Goal: Find specific page/section: Find specific page/section

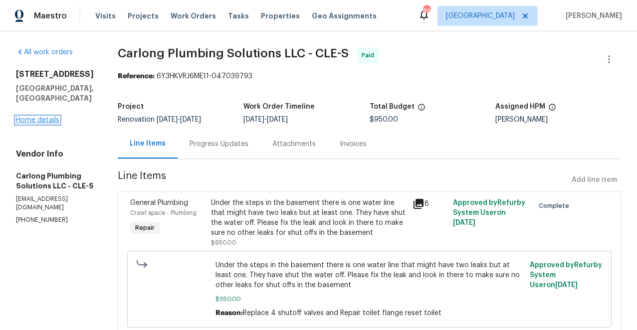
click at [47, 117] on link "Home details" at bounding box center [37, 120] width 43 height 7
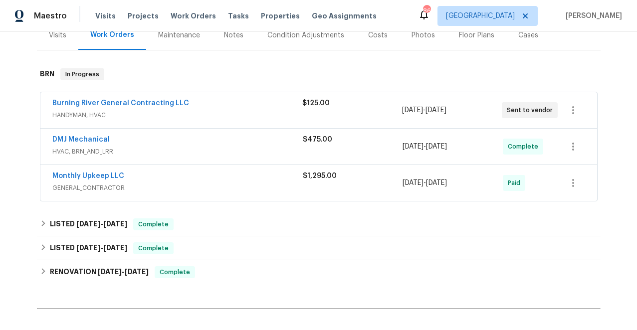
scroll to position [174, 0]
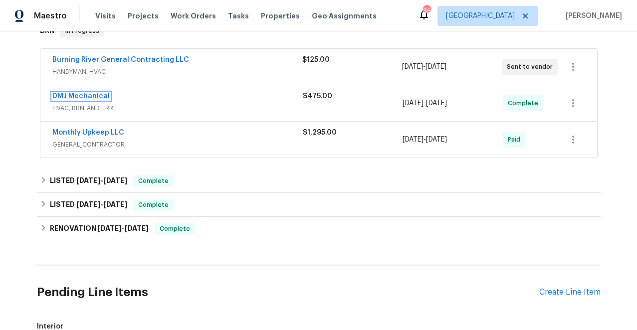
click at [82, 94] on link "DMJ Mechanical" at bounding box center [80, 96] width 57 height 7
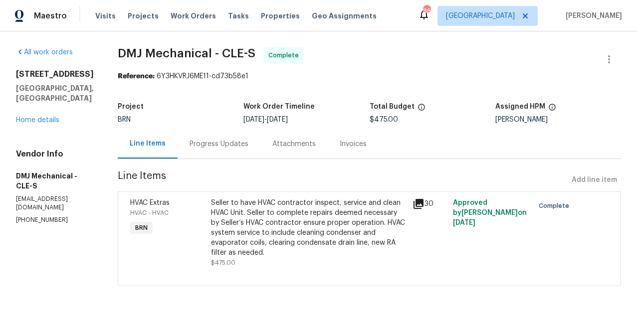
click at [340, 145] on div "Invoices" at bounding box center [353, 144] width 27 height 10
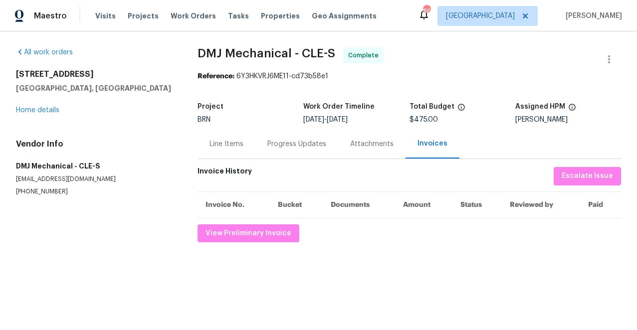
click at [309, 144] on div "Progress Updates" at bounding box center [297, 144] width 59 height 10
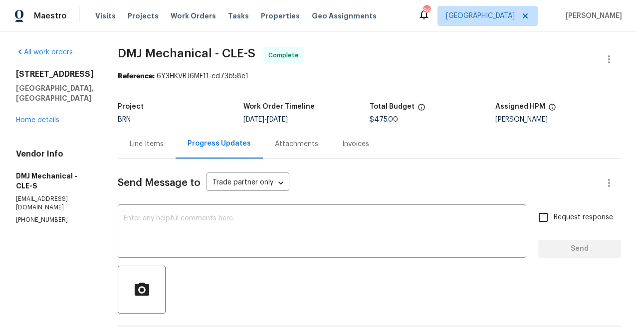
click at [342, 144] on div "Invoices" at bounding box center [355, 144] width 27 height 10
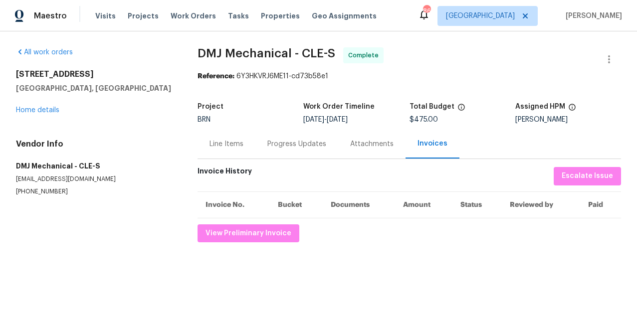
click at [362, 144] on div "Attachments" at bounding box center [371, 144] width 43 height 10
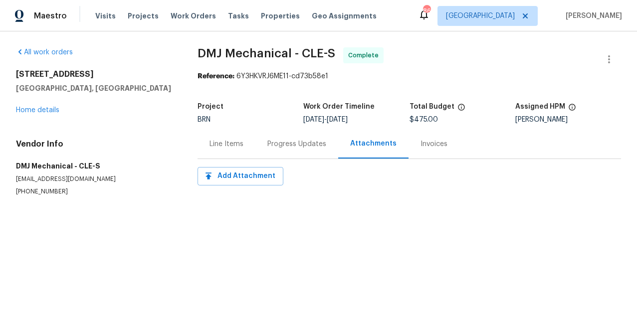
click at [236, 142] on div "Line Items" at bounding box center [227, 144] width 34 height 10
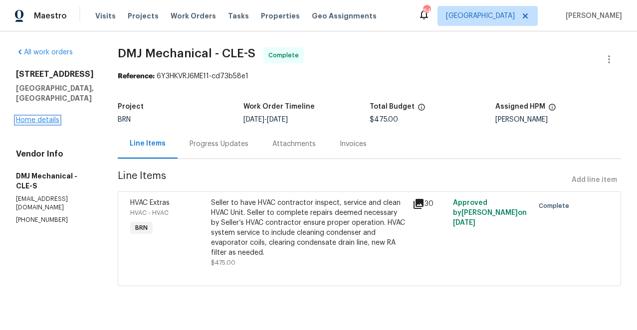
click at [41, 123] on link "Home details" at bounding box center [37, 120] width 43 height 7
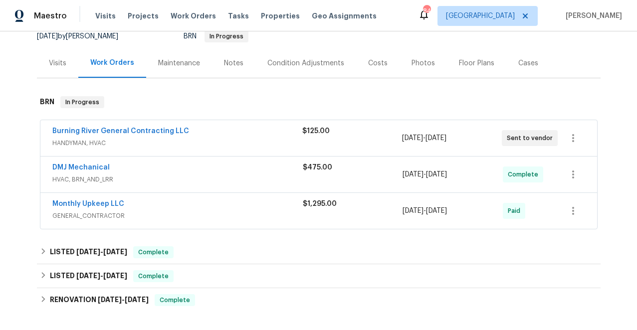
scroll to position [109, 0]
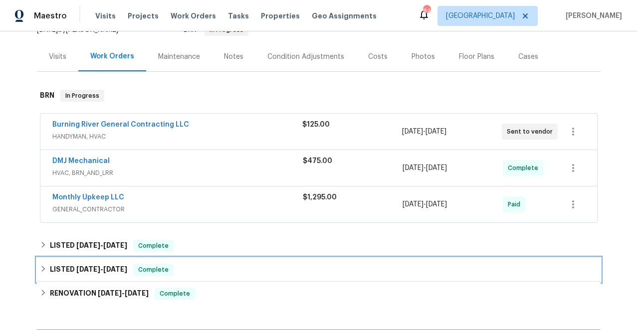
click at [40, 268] on icon at bounding box center [43, 269] width 7 height 7
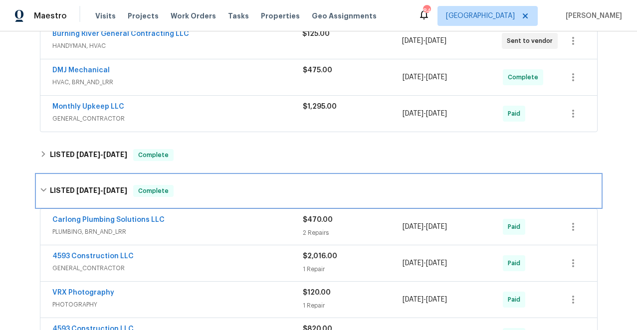
scroll to position [233, 0]
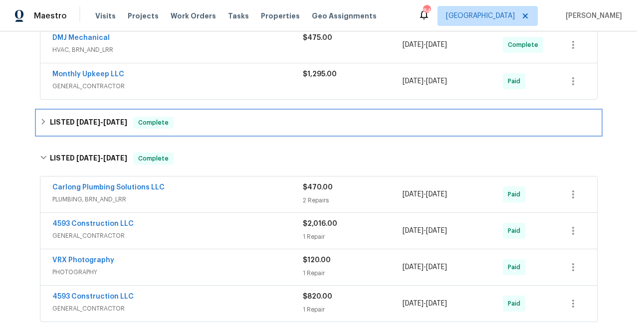
click at [45, 121] on icon at bounding box center [43, 121] width 7 height 7
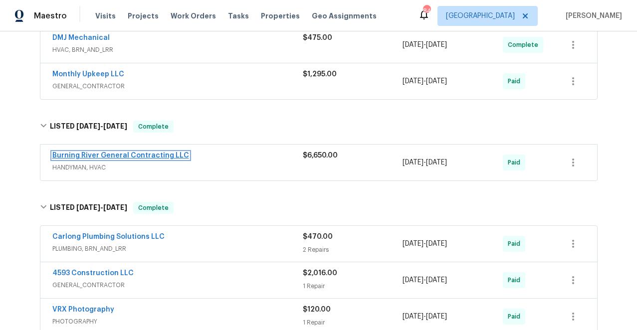
click at [124, 156] on link "Burning River General Contracting LLC" at bounding box center [120, 155] width 137 height 7
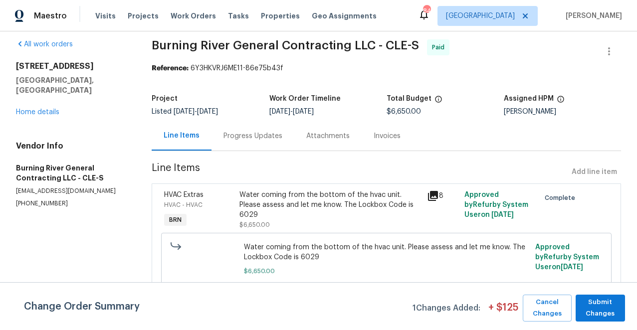
scroll to position [15, 0]
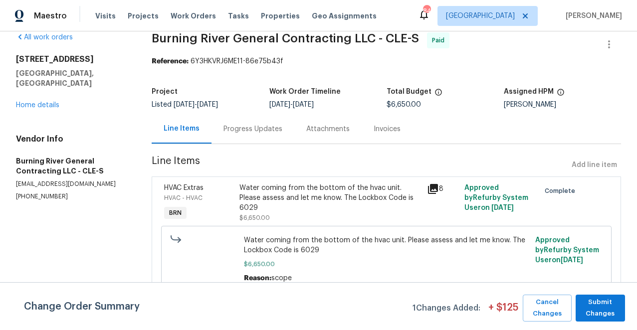
click at [434, 187] on icon at bounding box center [433, 189] width 10 height 10
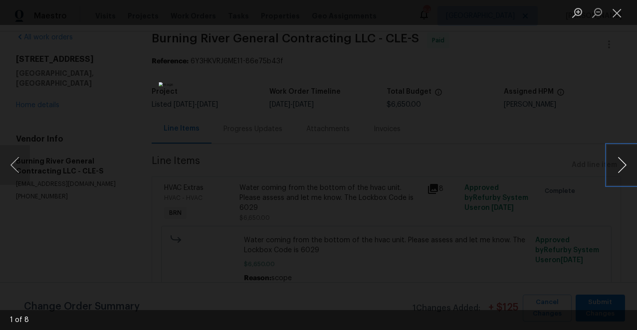
click at [623, 163] on button "Next image" at bounding box center [622, 165] width 30 height 40
click at [622, 163] on button "Next image" at bounding box center [622, 165] width 30 height 40
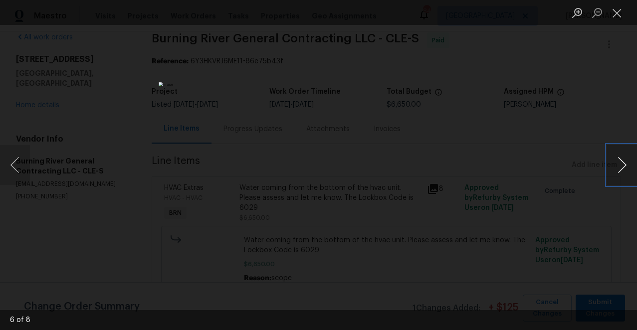
click at [622, 163] on button "Next image" at bounding box center [622, 165] width 30 height 40
click at [621, 164] on button "Next image" at bounding box center [622, 165] width 30 height 40
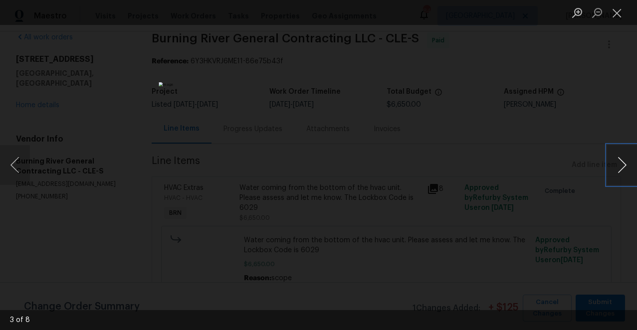
click at [621, 164] on button "Next image" at bounding box center [622, 165] width 30 height 40
click at [617, 13] on button "Close lightbox" at bounding box center [617, 12] width 20 height 17
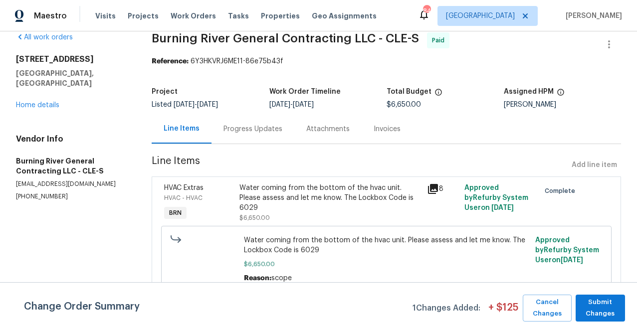
click at [265, 128] on div "Progress Updates" at bounding box center [253, 129] width 59 height 10
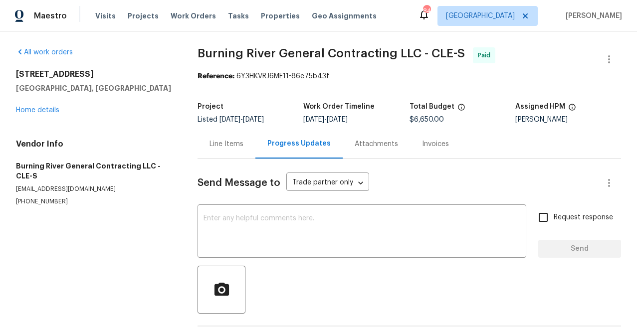
click at [373, 144] on div "Attachments" at bounding box center [376, 144] width 43 height 10
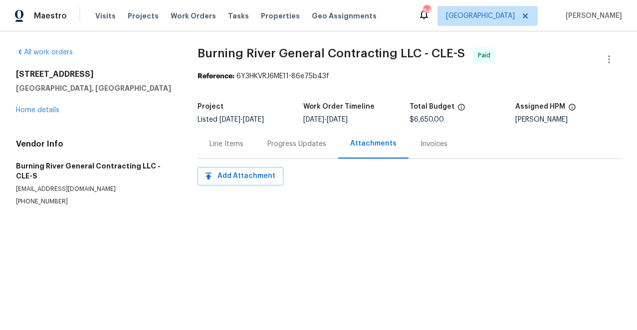
click at [425, 142] on div "Invoices" at bounding box center [434, 144] width 27 height 10
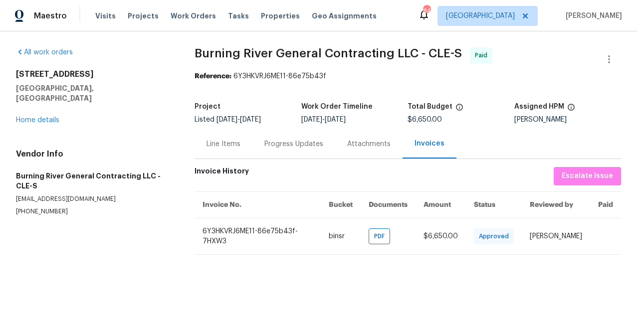
click at [373, 145] on div "Attachments" at bounding box center [368, 144] width 43 height 10
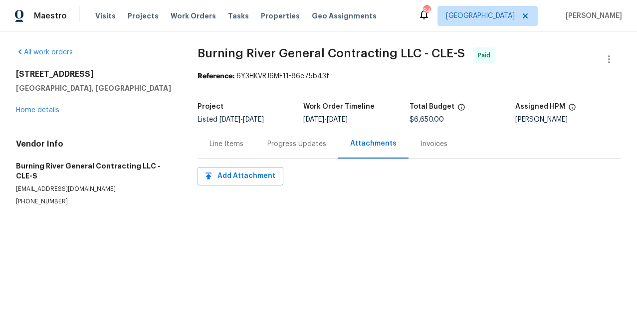
click at [310, 145] on div "Progress Updates" at bounding box center [297, 144] width 59 height 10
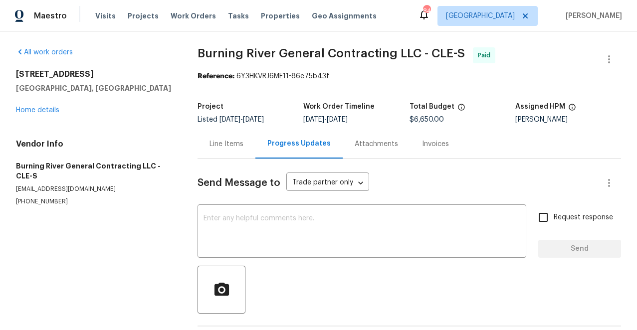
click at [233, 143] on div "Line Items" at bounding box center [227, 144] width 34 height 10
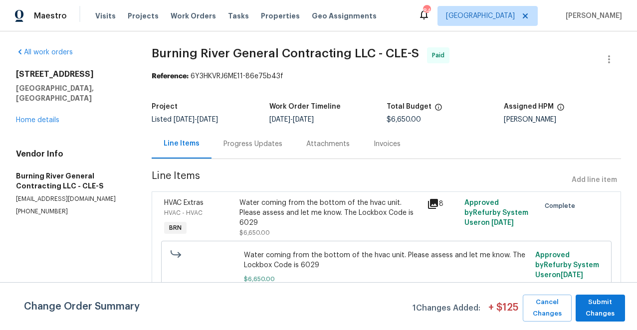
scroll to position [15, 0]
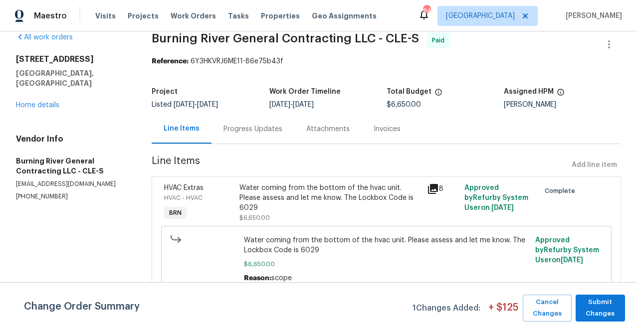
click at [433, 186] on icon at bounding box center [433, 189] width 10 height 10
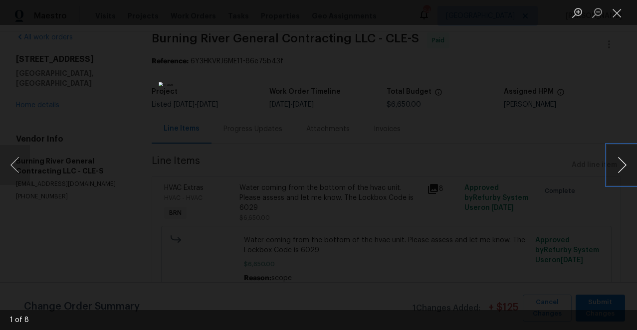
click at [622, 163] on button "Next image" at bounding box center [622, 165] width 30 height 40
click at [14, 162] on button "Previous image" at bounding box center [15, 165] width 30 height 40
click at [618, 12] on button "Close lightbox" at bounding box center [617, 12] width 20 height 17
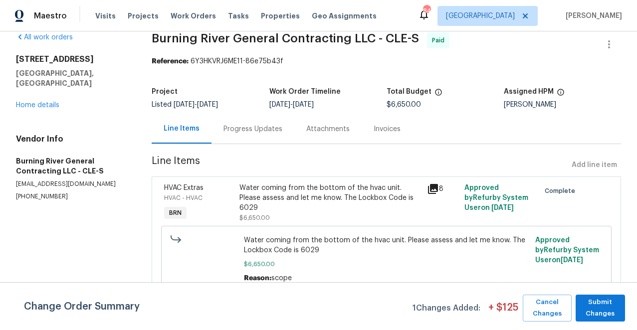
click at [431, 186] on icon at bounding box center [433, 189] width 10 height 10
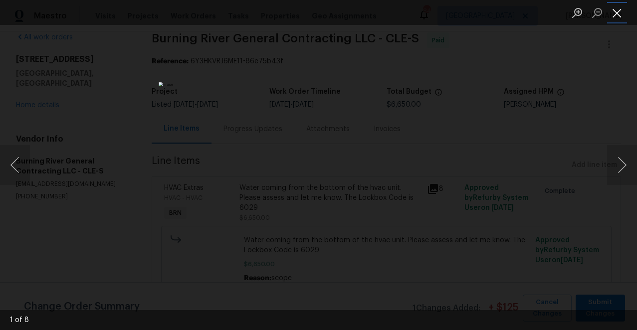
click at [620, 11] on button "Close lightbox" at bounding box center [617, 12] width 20 height 17
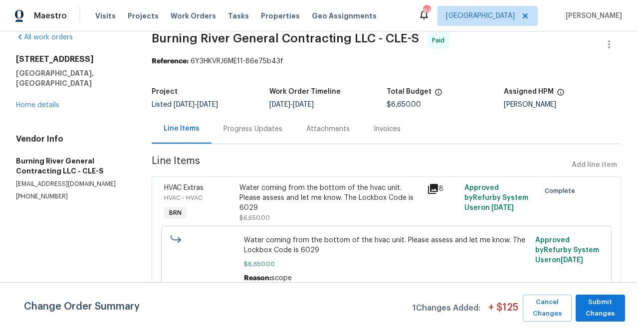
click at [433, 189] on icon at bounding box center [433, 189] width 10 height 10
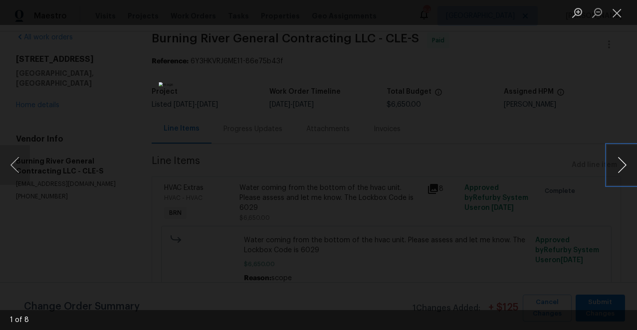
click at [619, 165] on button "Next image" at bounding box center [622, 165] width 30 height 40
click at [621, 164] on button "Next image" at bounding box center [622, 165] width 30 height 40
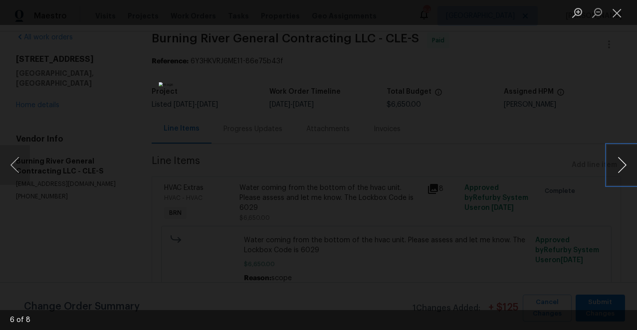
click at [621, 164] on button "Next image" at bounding box center [622, 165] width 30 height 40
click at [619, 13] on button "Close lightbox" at bounding box center [617, 12] width 20 height 17
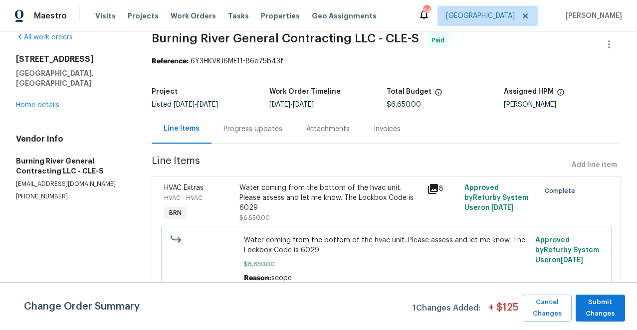
scroll to position [0, 0]
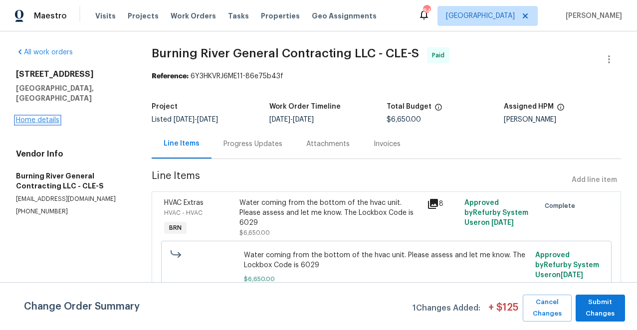
click at [32, 117] on link "Home details" at bounding box center [37, 120] width 43 height 7
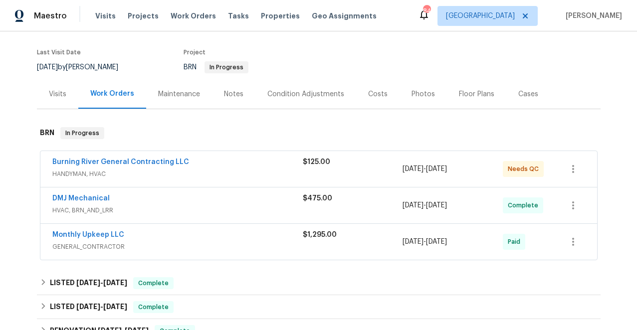
scroll to position [155, 0]
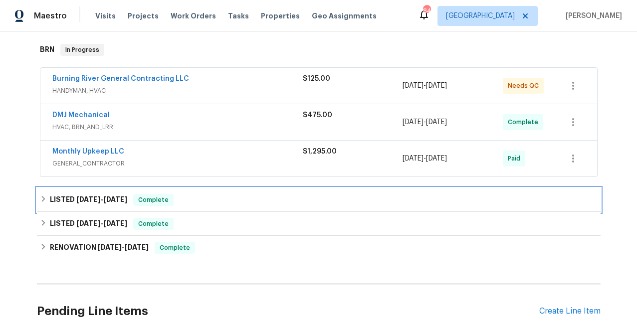
click at [45, 199] on icon at bounding box center [43, 199] width 7 height 7
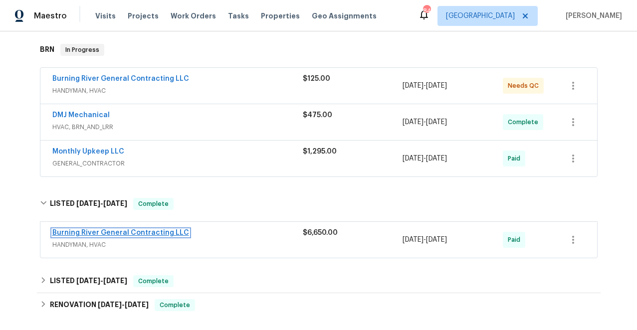
click at [104, 234] on link "Burning River General Contracting LLC" at bounding box center [120, 233] width 137 height 7
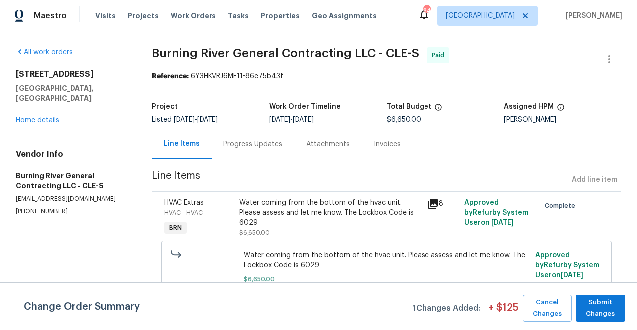
click at [264, 142] on div "Progress Updates" at bounding box center [253, 144] width 59 height 10
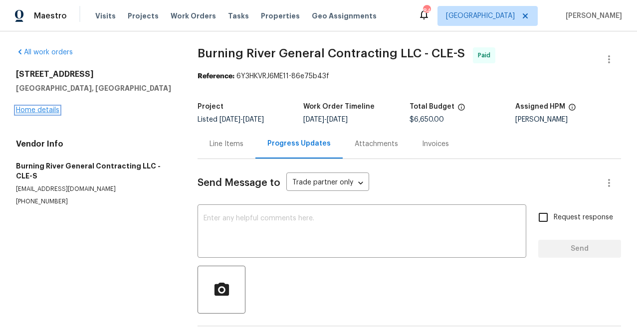
click at [49, 110] on link "Home details" at bounding box center [37, 110] width 43 height 7
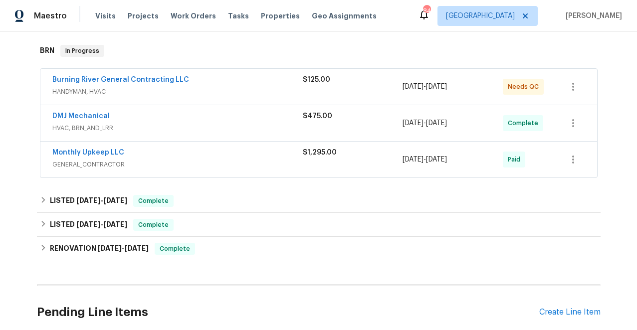
scroll to position [166, 0]
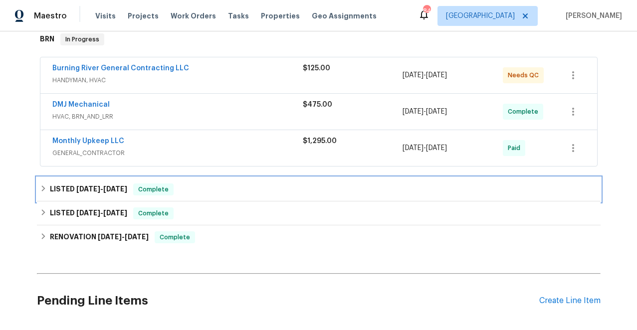
click at [43, 187] on icon at bounding box center [43, 188] width 7 height 7
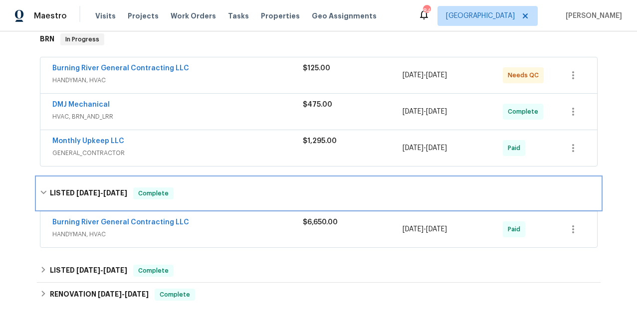
scroll to position [50, 0]
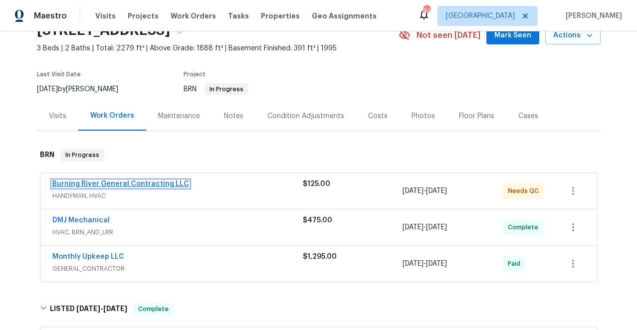
click at [95, 183] on link "Burning River General Contracting LLC" at bounding box center [120, 184] width 137 height 7
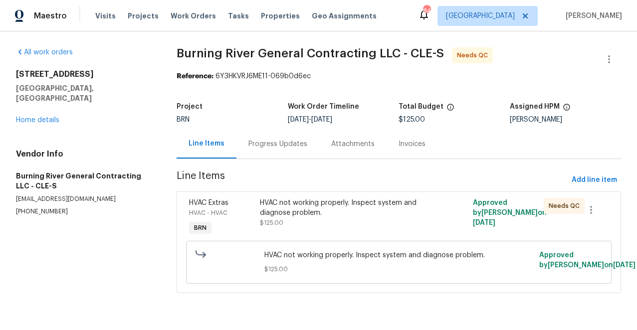
click at [271, 146] on div "Progress Updates" at bounding box center [278, 144] width 59 height 10
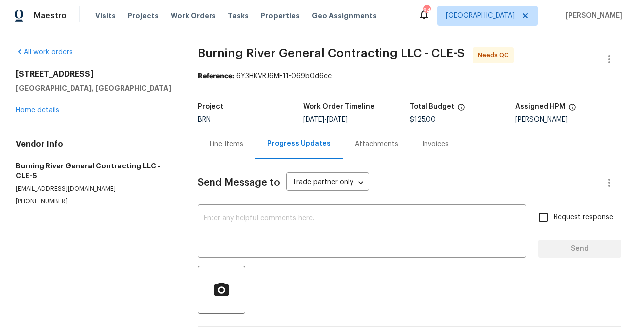
click at [230, 142] on div "Line Items" at bounding box center [227, 144] width 34 height 10
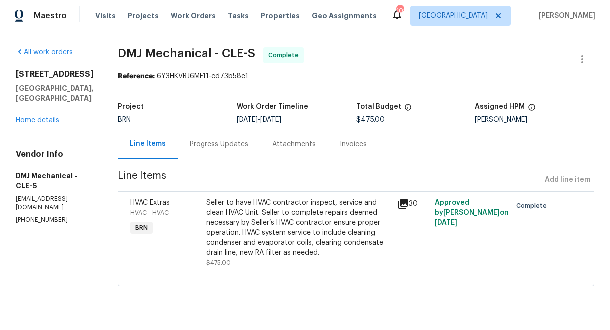
click at [398, 204] on icon at bounding box center [403, 204] width 10 height 10
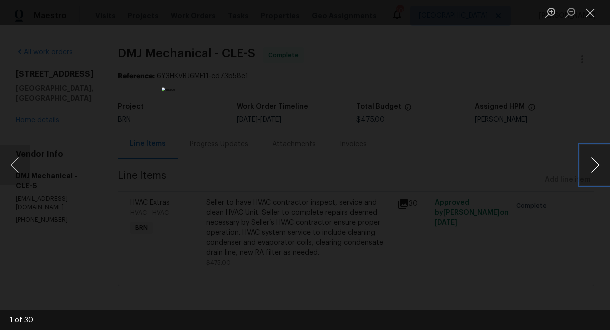
click at [590, 167] on button "Next image" at bounding box center [596, 165] width 30 height 40
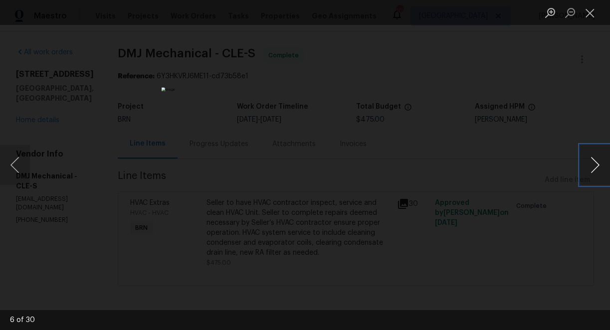
click at [590, 167] on button "Next image" at bounding box center [596, 165] width 30 height 40
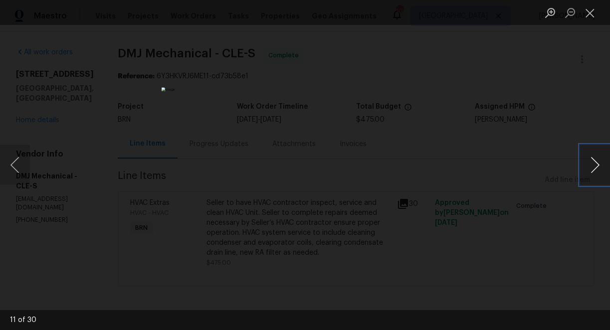
click at [590, 167] on button "Next image" at bounding box center [596, 165] width 30 height 40
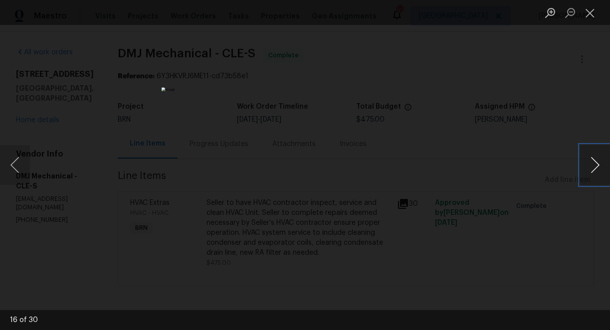
click at [590, 167] on button "Next image" at bounding box center [596, 165] width 30 height 40
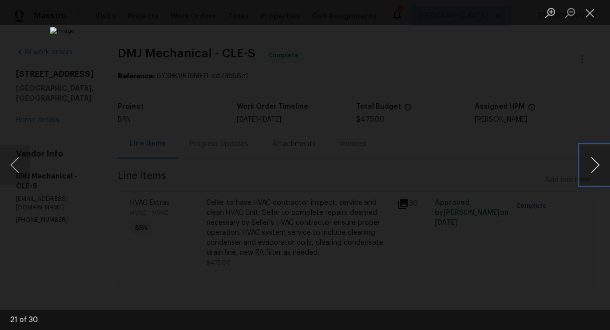
click at [590, 167] on button "Next image" at bounding box center [596, 165] width 30 height 40
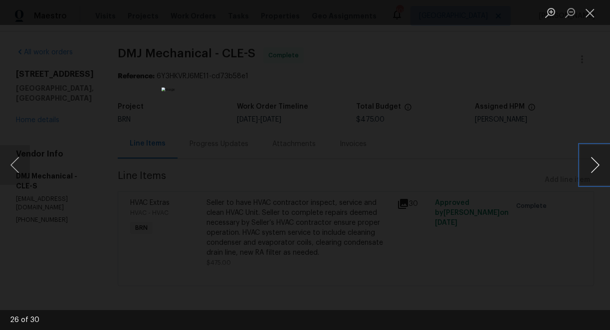
click at [590, 167] on button "Next image" at bounding box center [596, 165] width 30 height 40
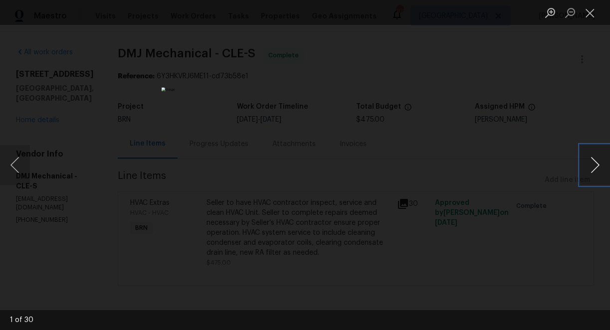
click at [590, 167] on button "Next image" at bounding box center [596, 165] width 30 height 40
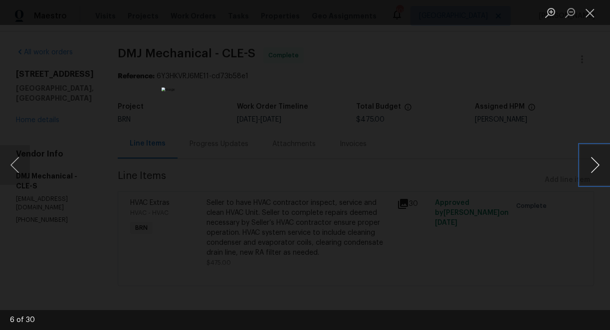
click at [590, 167] on button "Next image" at bounding box center [596, 165] width 30 height 40
click at [596, 165] on button "Next image" at bounding box center [596, 165] width 30 height 40
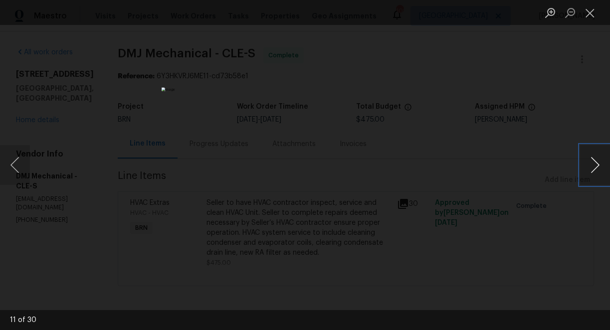
click at [596, 165] on button "Next image" at bounding box center [596, 165] width 30 height 40
click at [592, 11] on button "Close lightbox" at bounding box center [591, 12] width 20 height 17
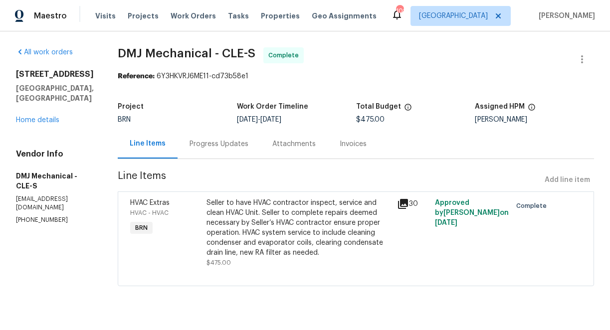
click at [206, 139] on div "Progress Updates" at bounding box center [219, 144] width 59 height 10
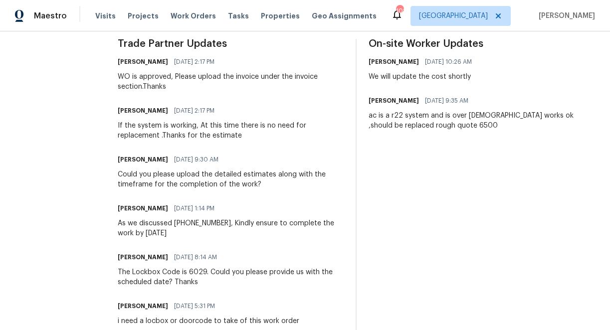
scroll to position [235, 0]
